Goal: Information Seeking & Learning: Check status

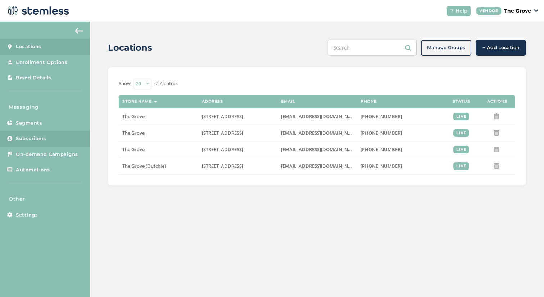
click at [60, 143] on link "Subscribers" at bounding box center [45, 139] width 90 height 16
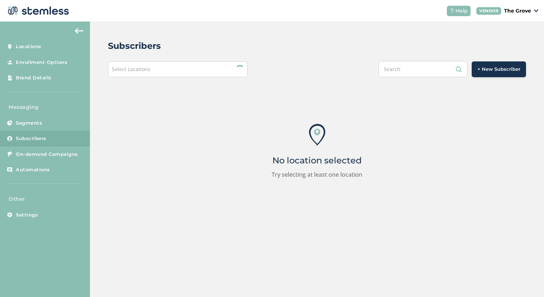
click at [160, 69] on div "Select Locations" at bounding box center [177, 69] width 139 height 16
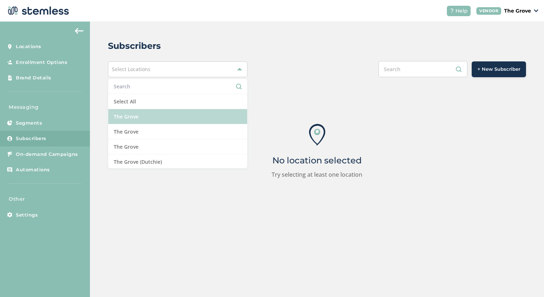
click at [143, 118] on li "The Grove" at bounding box center [177, 116] width 138 height 15
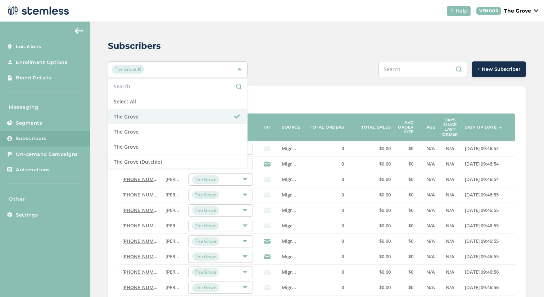
click at [248, 45] on div "Subscribers" at bounding box center [314, 46] width 412 height 13
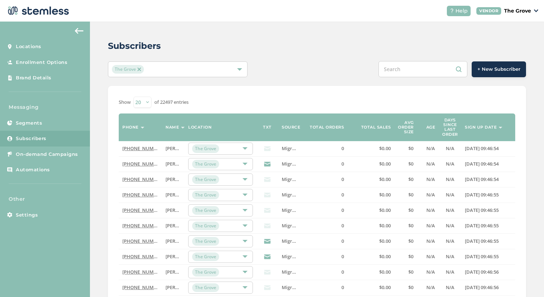
click at [170, 63] on div "The Grove" at bounding box center [177, 69] width 139 height 16
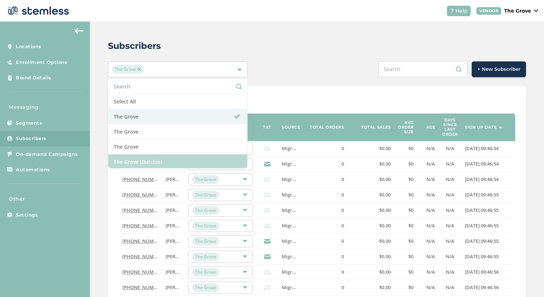
click at [142, 159] on li "The Grove (Dutchie)" at bounding box center [177, 162] width 138 height 15
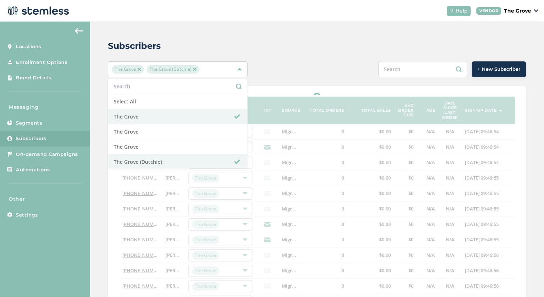
click at [137, 70] on img at bounding box center [139, 70] width 4 height 4
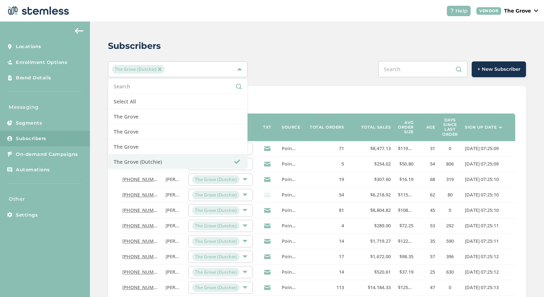
click at [280, 50] on div "Subscribers" at bounding box center [314, 46] width 412 height 13
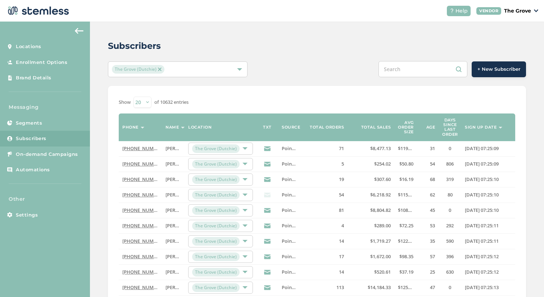
click at [142, 149] on link "[PHONE_NUMBER]" at bounding box center [142, 148] width 41 height 6
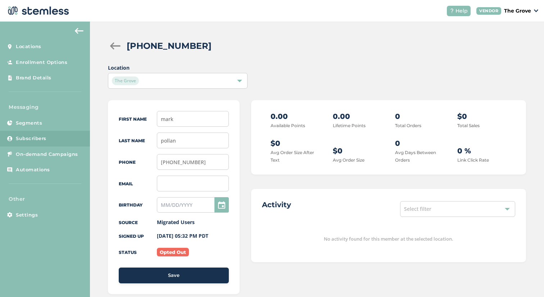
click at [408, 205] on div "Select filter" at bounding box center [457, 209] width 115 height 16
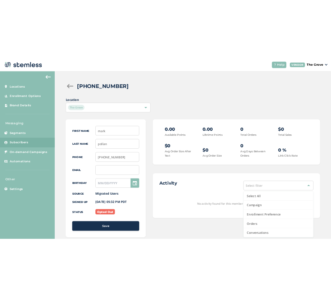
scroll to position [29, 0]
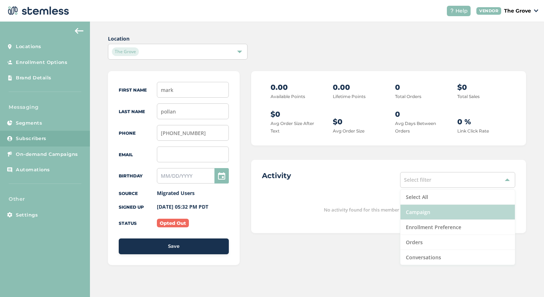
click at [408, 216] on li "Campaign" at bounding box center [457, 212] width 114 height 15
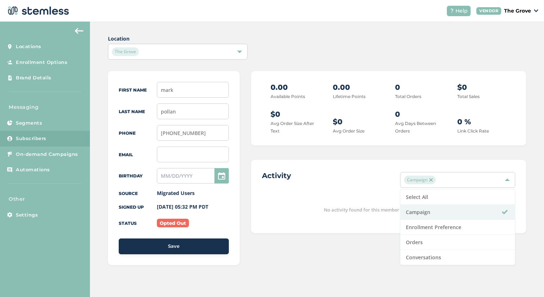
click at [333, 171] on div "Activity Campaign Select All Campaign Enrollment Preference Orders Conversations" at bounding box center [388, 180] width 253 height 19
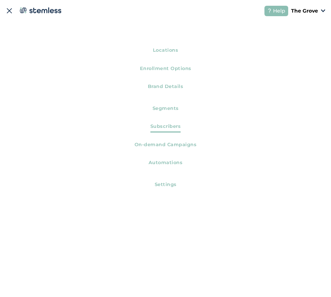
click at [156, 125] on span "Subscribers" at bounding box center [165, 128] width 31 height 10
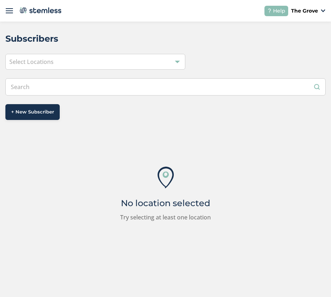
click at [136, 90] on input "text" at bounding box center [165, 86] width 320 height 17
click at [114, 58] on div "Select Locations" at bounding box center [95, 62] width 180 height 16
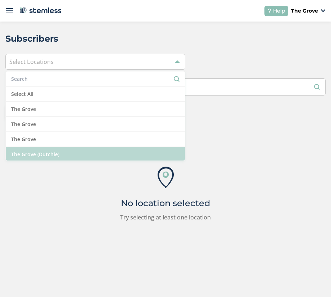
click at [96, 151] on li "The Grove (Dutchie)" at bounding box center [95, 154] width 179 height 15
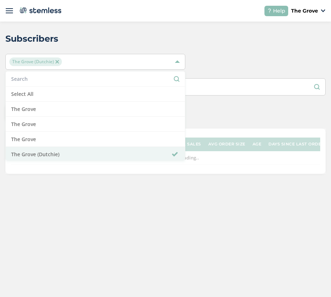
click at [239, 58] on span "The Grove (Dutchie) Select All The Grove [GEOGRAPHIC_DATA] [GEOGRAPHIC_DATA] [G…" at bounding box center [165, 62] width 320 height 16
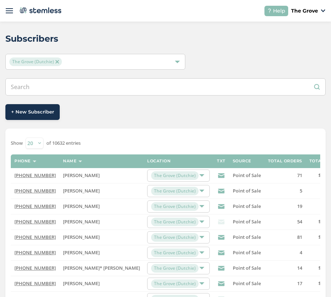
click at [39, 174] on link "[PHONE_NUMBER]" at bounding box center [34, 175] width 41 height 6
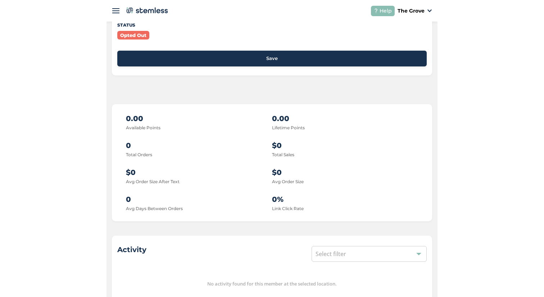
scroll to position [315, 0]
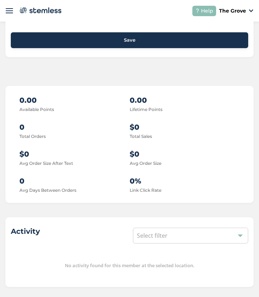
click at [170, 240] on div "Select filter" at bounding box center [190, 236] width 115 height 16
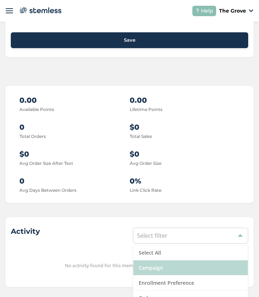
click at [159, 271] on li "Campaign" at bounding box center [190, 268] width 114 height 15
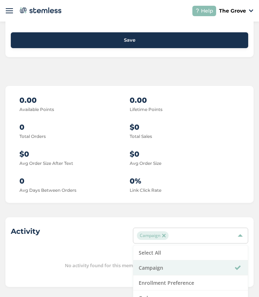
click at [172, 78] on div "First Name mark Last Name [PERSON_NAME] Phone [PHONE_NUMBER] Email Birthday Sou…" at bounding box center [129, 32] width 248 height 509
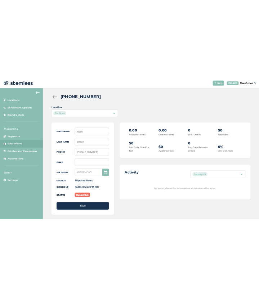
scroll to position [0, 0]
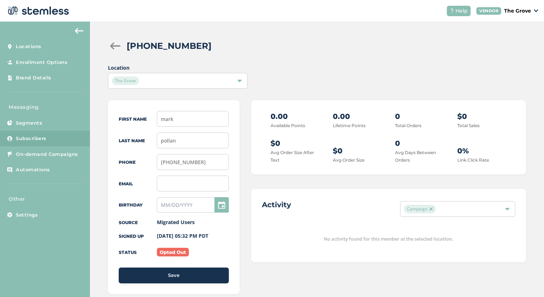
click at [115, 47] on div at bounding box center [115, 45] width 14 height 7
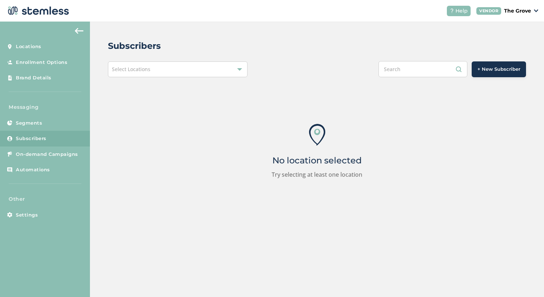
click at [194, 71] on div "Select Locations" at bounding box center [177, 69] width 139 height 16
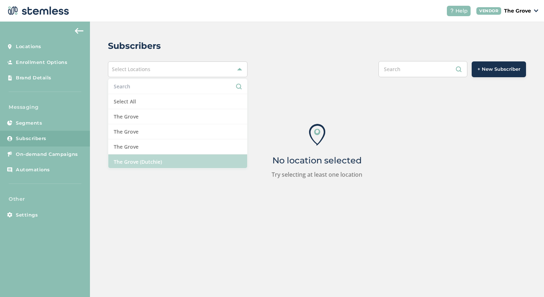
click at [161, 161] on li "The Grove (Dutchie)" at bounding box center [177, 162] width 138 height 15
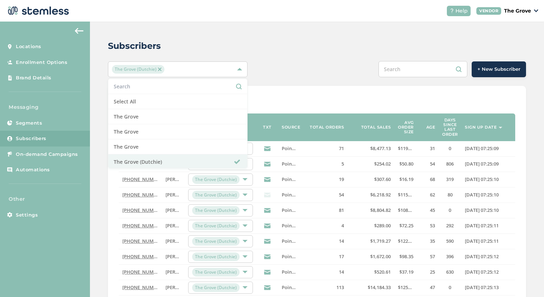
click at [264, 60] on div "Subscribers [GEOGRAPHIC_DATA] (Dutchie) Select All [GEOGRAPHIC_DATA] [GEOGRAPHI…" at bounding box center [317, 261] width 454 height 479
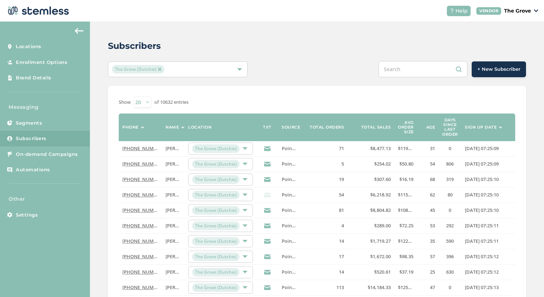
click at [134, 211] on link "[PHONE_NUMBER]" at bounding box center [142, 210] width 41 height 6
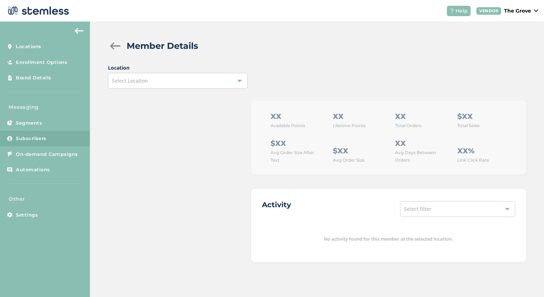
click at [428, 211] on span "Select filter" at bounding box center [417, 209] width 27 height 7
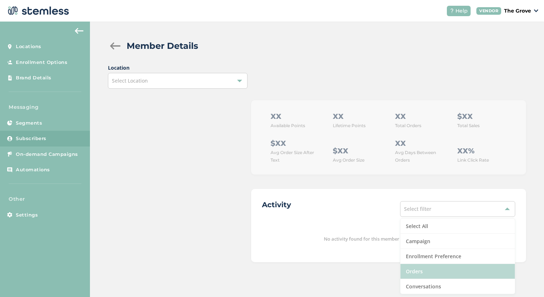
click at [418, 272] on li "Orders" at bounding box center [457, 271] width 114 height 15
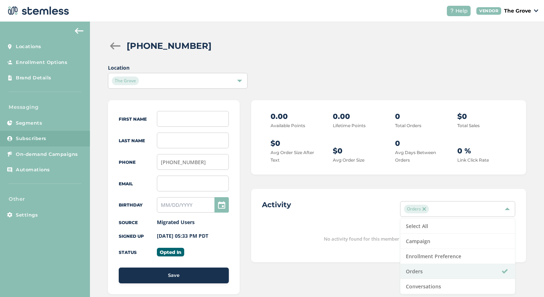
click at [279, 73] on div "Location [GEOGRAPHIC_DATA]" at bounding box center [317, 76] width 418 height 25
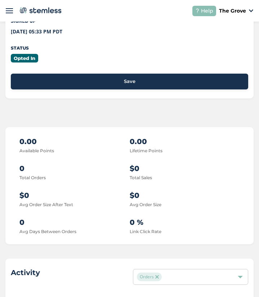
scroll to position [315, 0]
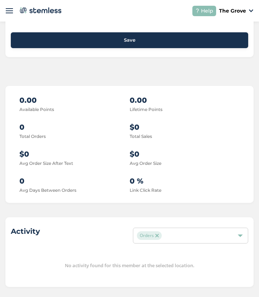
click at [170, 238] on div "Orders" at bounding box center [187, 236] width 100 height 9
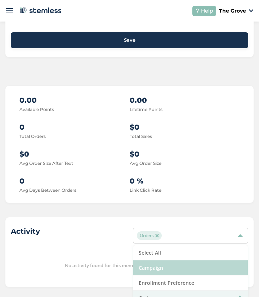
click at [161, 274] on li "Campaign" at bounding box center [190, 268] width 114 height 15
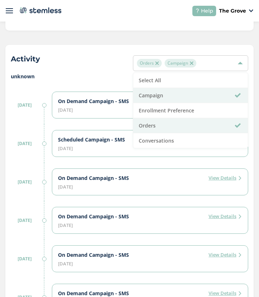
scroll to position [487, 0]
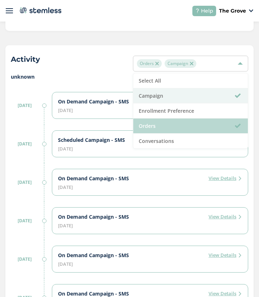
click at [186, 125] on li "Orders" at bounding box center [190, 126] width 114 height 15
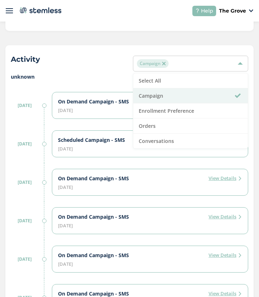
click at [88, 79] on label "unknown" at bounding box center [129, 77] width 237 height 8
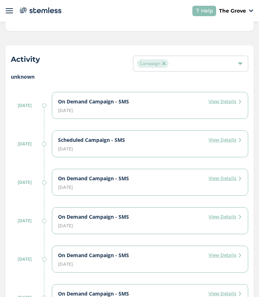
click at [178, 67] on div "Campaign" at bounding box center [187, 63] width 100 height 9
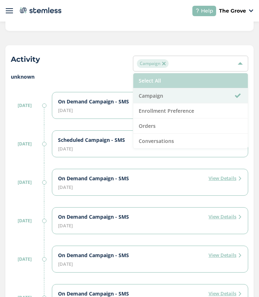
click at [170, 77] on li "Select All" at bounding box center [190, 80] width 114 height 15
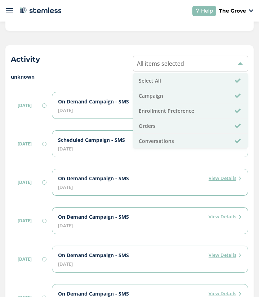
click at [92, 71] on div "Activity All items selected Select All Campaign Enrollment Preference Orders Co…" at bounding box center [129, 63] width 237 height 19
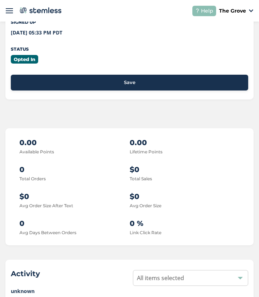
scroll to position [125, 0]
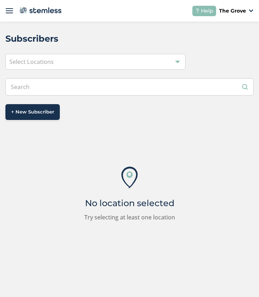
click at [135, 58] on div "Select Locations" at bounding box center [95, 62] width 180 height 16
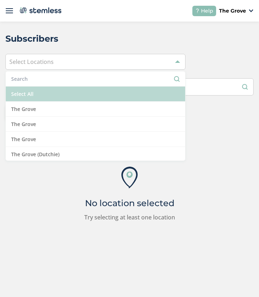
click at [59, 98] on li "Select All" at bounding box center [95, 94] width 179 height 15
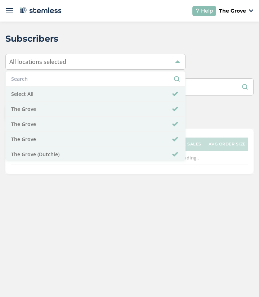
click at [118, 208] on div "Subscribers All locations selected Select All [GEOGRAPHIC_DATA] [GEOGRAPHIC_DAT…" at bounding box center [129, 160] width 259 height 276
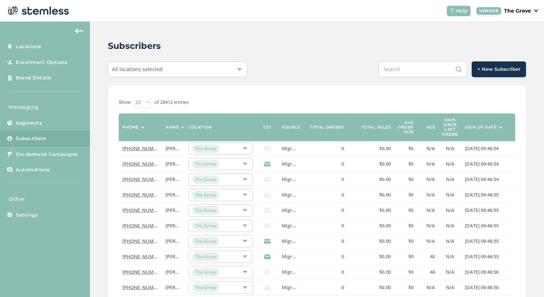
click at [191, 76] on div "All locations selected" at bounding box center [177, 69] width 139 height 16
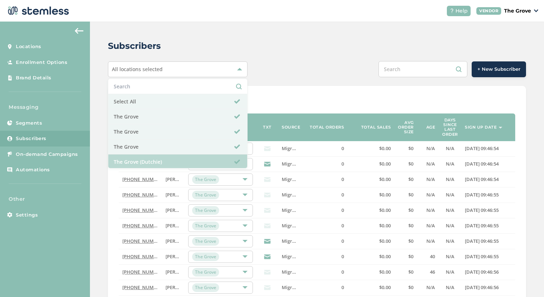
click at [156, 160] on li "The Grove (Dutchie)" at bounding box center [177, 162] width 138 height 15
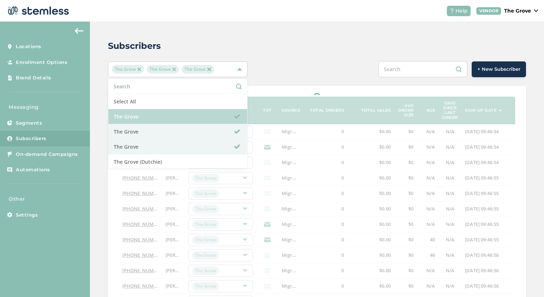
click at [157, 114] on li "The Grove" at bounding box center [177, 116] width 138 height 15
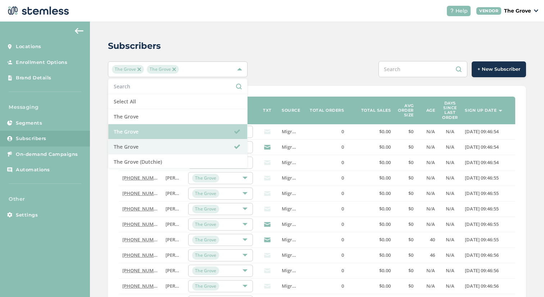
click at [149, 135] on li "The Grove" at bounding box center [177, 131] width 138 height 15
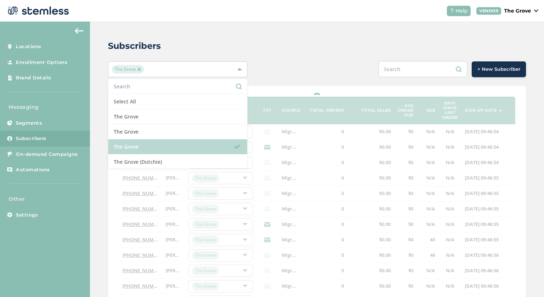
click at [146, 149] on li "The Grove" at bounding box center [177, 147] width 138 height 15
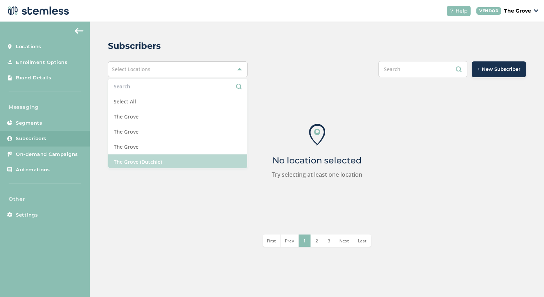
click at [146, 160] on li "The Grove (Dutchie)" at bounding box center [177, 162] width 138 height 15
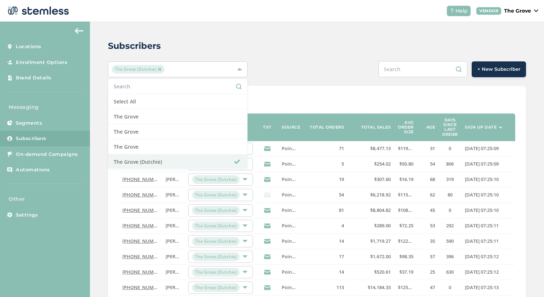
click at [358, 67] on div "+ New Subscriber" at bounding box center [404, 69] width 244 height 16
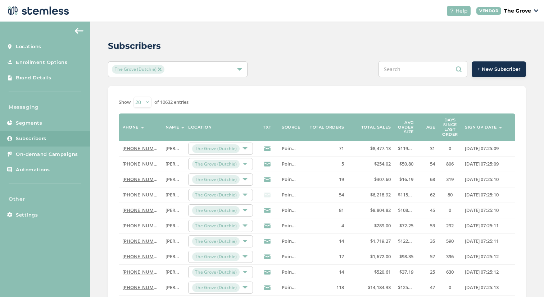
click at [150, 211] on link "[PHONE_NUMBER]" at bounding box center [142, 210] width 41 height 6
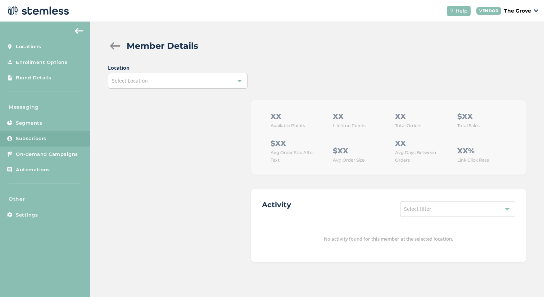
click at [236, 77] on div "Select Location" at bounding box center [177, 81] width 139 height 16
click at [180, 154] on div at bounding box center [174, 181] width 132 height 162
